Goal: Task Accomplishment & Management: Use online tool/utility

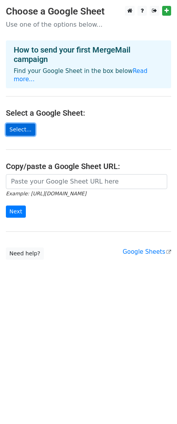
click at [15, 123] on link "Select..." at bounding box center [20, 129] width 29 height 12
click at [23, 123] on link "Select..." at bounding box center [20, 129] width 29 height 12
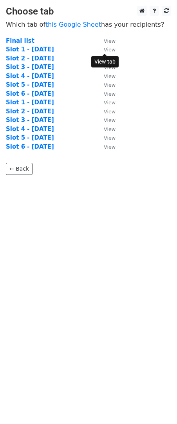
click at [111, 47] on small "View" at bounding box center [110, 50] width 12 height 6
click at [36, 50] on strong "Slot 1 - 21.08.2025" at bounding box center [30, 49] width 48 height 7
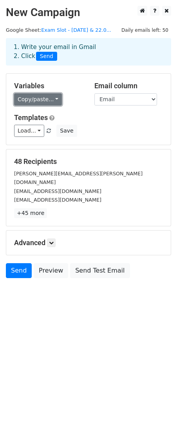
click at [46, 97] on link "Copy/paste..." at bounding box center [38, 99] width 48 height 12
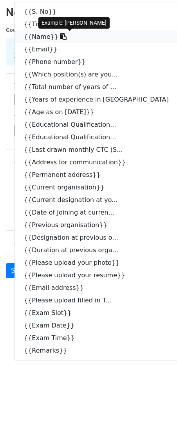
click at [40, 40] on link "{{Name}}" at bounding box center [101, 37] width 172 height 13
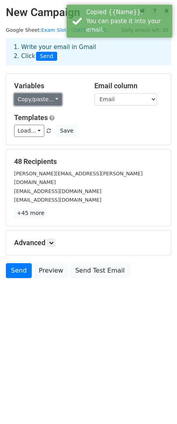
click at [53, 100] on link "Copy/paste..." at bounding box center [38, 99] width 48 height 12
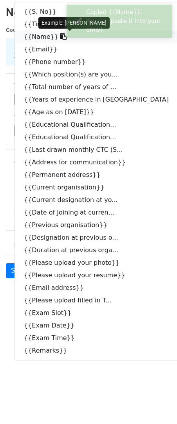
click at [38, 38] on link "{{Name}}" at bounding box center [101, 37] width 172 height 13
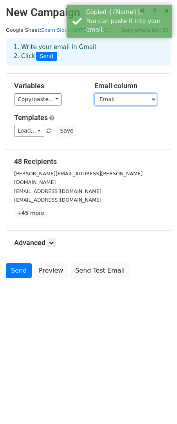
click at [122, 100] on select "S. No Timestamp Name Email Phone number Which position(s) are you interested in…" at bounding box center [125, 99] width 63 height 12
click at [94, 94] on select "S. No Timestamp Name Email Phone number Which position(s) are you interested in…" at bounding box center [125, 99] width 63 height 12
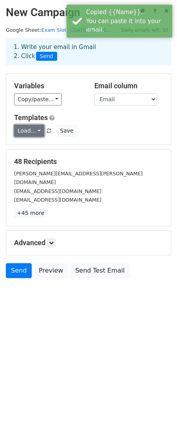
click at [34, 129] on link "Load..." at bounding box center [29, 131] width 30 height 12
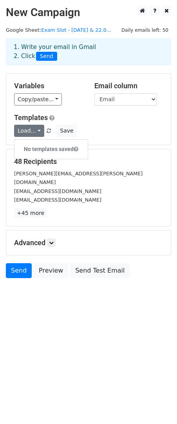
click at [55, 152] on h6 "No templates saved" at bounding box center [51, 149] width 73 height 13
click at [27, 131] on link "Load..." at bounding box center [29, 131] width 30 height 12
click at [44, 149] on h6 "No templates saved" at bounding box center [51, 149] width 73 height 13
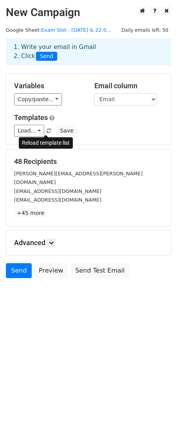
click at [47, 133] on span at bounding box center [49, 131] width 4 height 5
